Goal: Navigation & Orientation: Go to known website

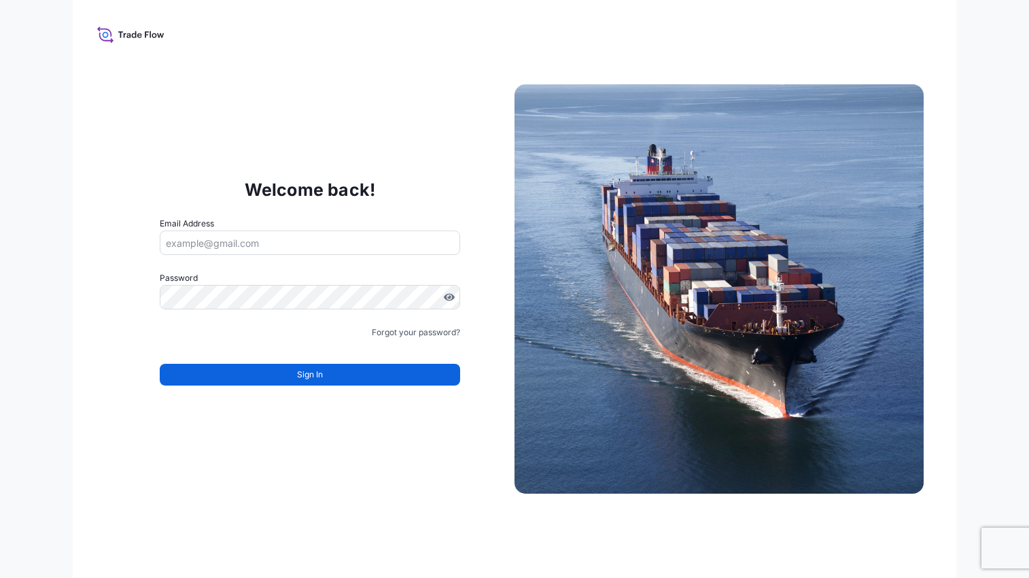
click at [136, 33] on icon at bounding box center [134, 34] width 5 height 7
click at [234, 196] on div "Welcome back! Email Address Password Must include: Upper & lower case letters S…" at bounding box center [309, 289] width 409 height 280
